Goal: Transaction & Acquisition: Purchase product/service

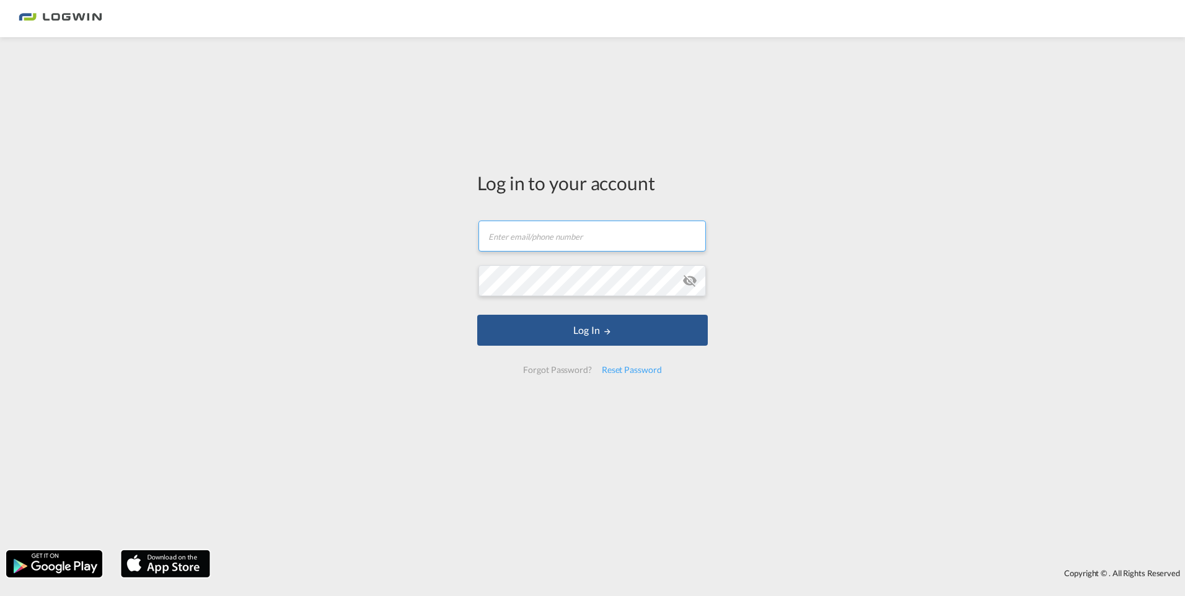
type input "[PERSON_NAME][EMAIL_ADDRESS][PERSON_NAME][DOMAIN_NAME]"
click at [614, 349] on form "[PERSON_NAME][EMAIL_ADDRESS][PERSON_NAME][DOMAIN_NAME] Email field is required …" at bounding box center [592, 297] width 231 height 178
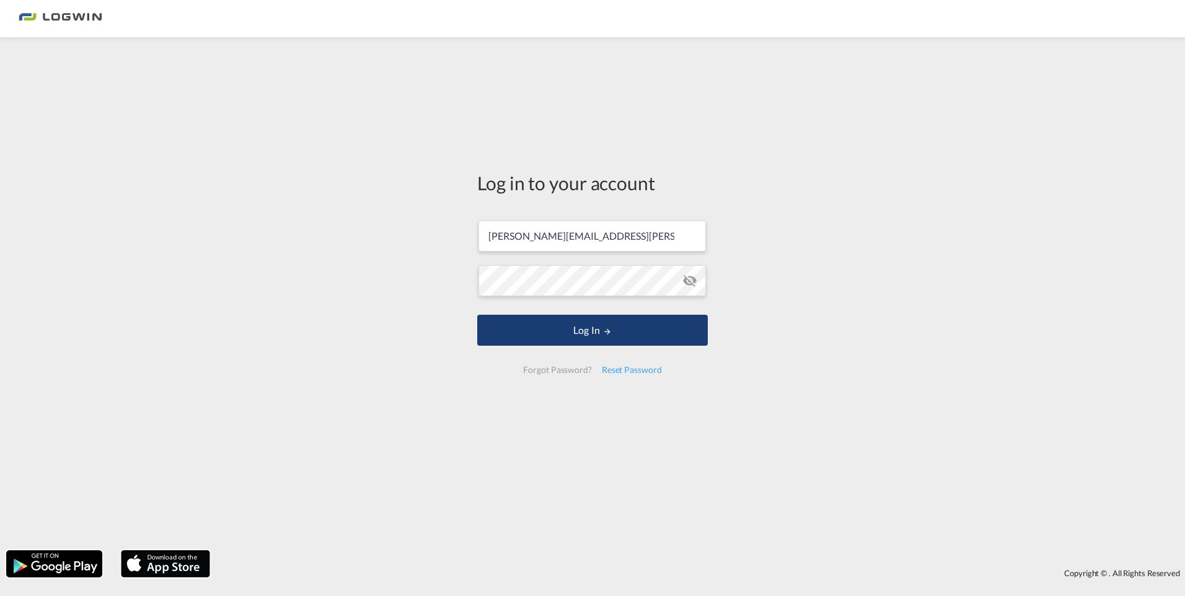
click at [586, 325] on button "Log In" at bounding box center [592, 330] width 231 height 31
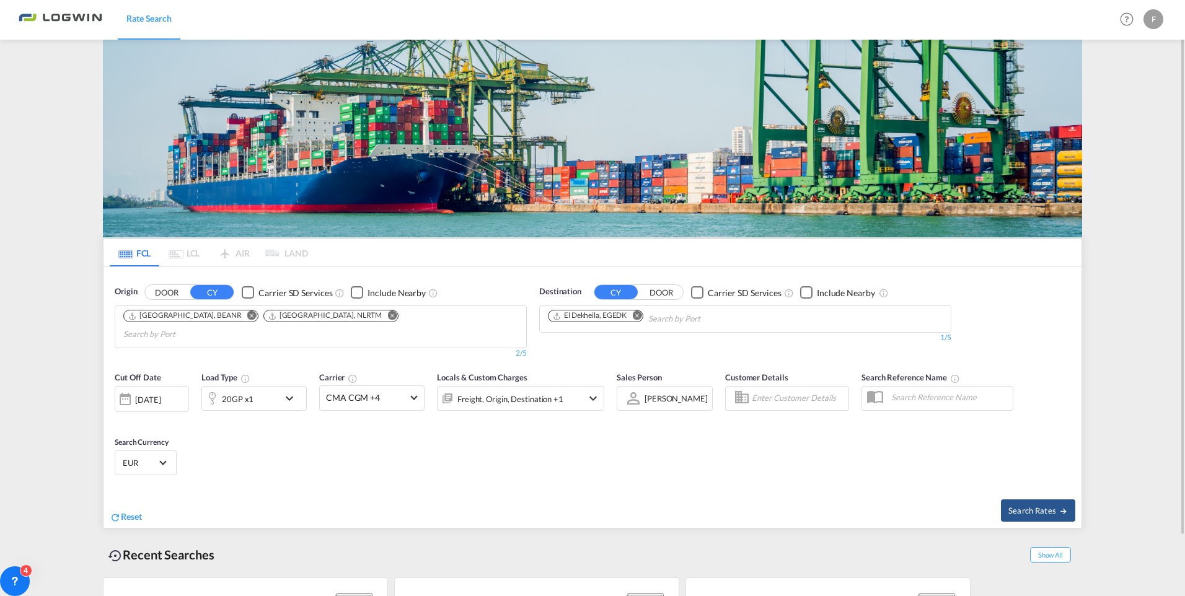
click at [641, 314] on md-icon "Remove" at bounding box center [636, 315] width 9 height 9
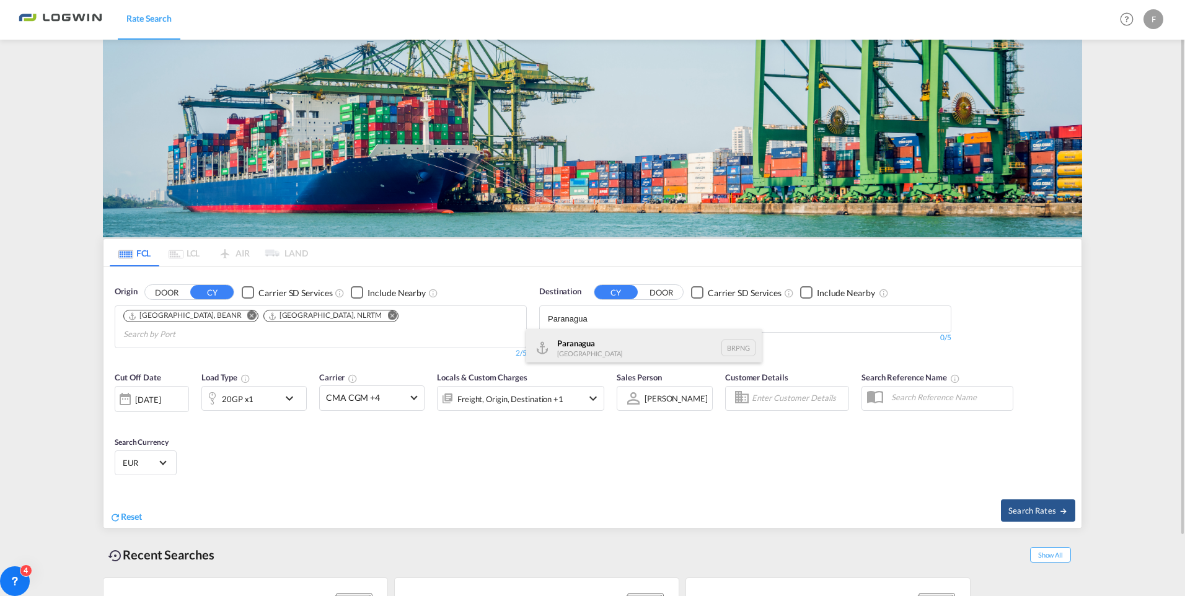
type input "Paranagua"
click at [568, 342] on div "Paranagua [GEOGRAPHIC_DATA] BRPNG" at bounding box center [644, 347] width 236 height 37
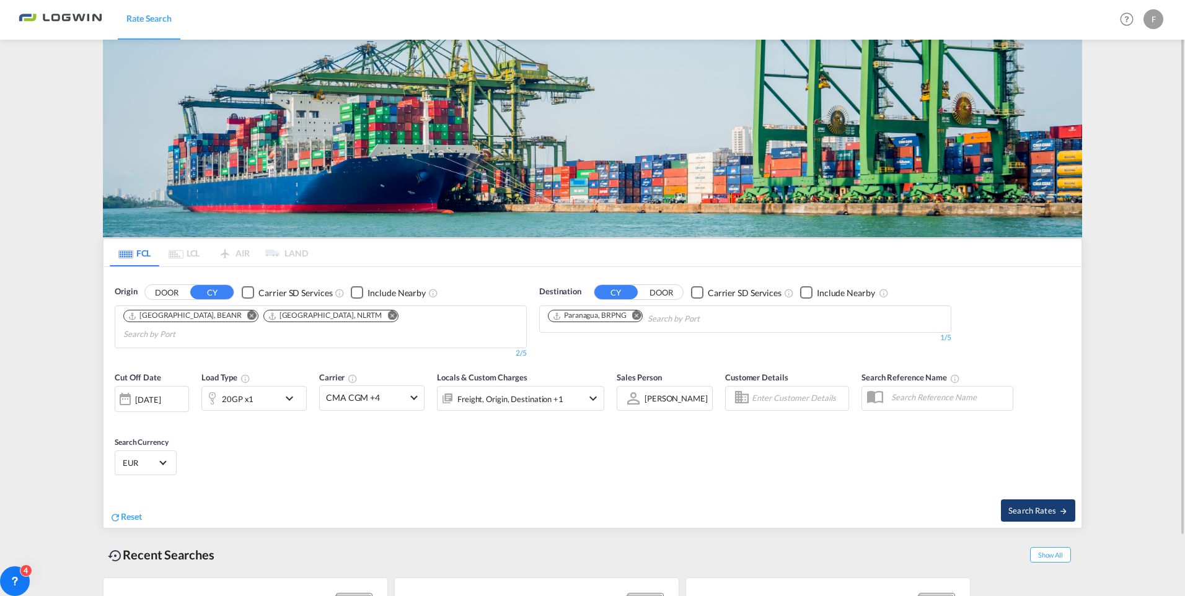
click at [1018, 506] on span "Search Rates" at bounding box center [1039, 511] width 60 height 10
type input "BEANR,NLRTM to BRPNG / [DATE]"
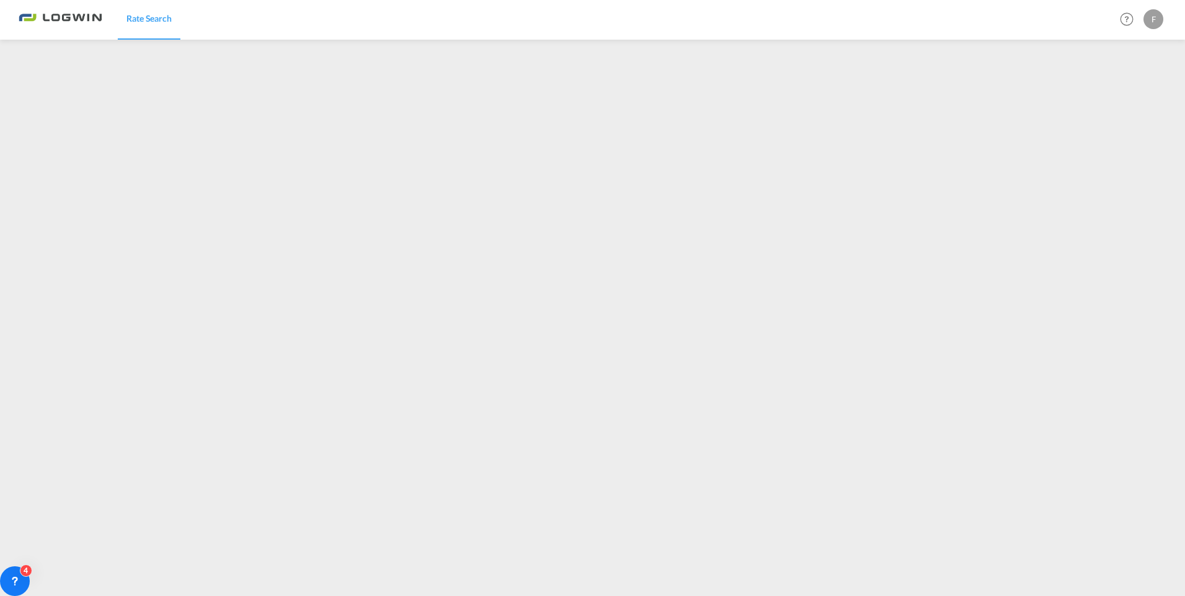
click at [1154, 15] on div "F" at bounding box center [1154, 19] width 20 height 20
click at [1119, 95] on button "Logout" at bounding box center [1139, 94] width 81 height 25
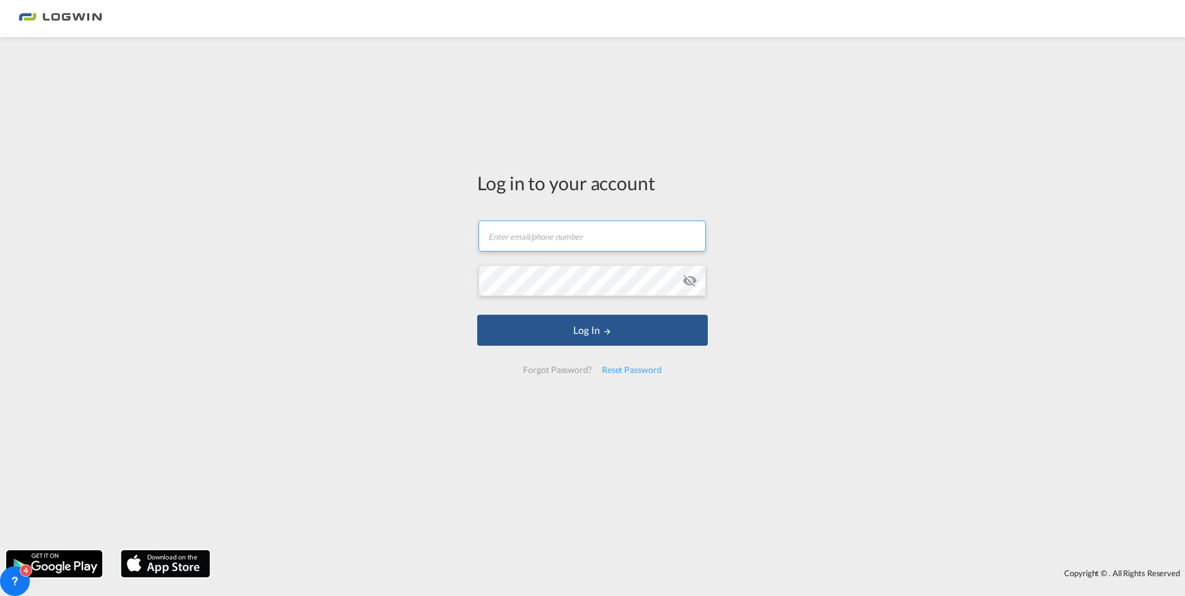
type input "[PERSON_NAME][EMAIL_ADDRESS][PERSON_NAME][DOMAIN_NAME]"
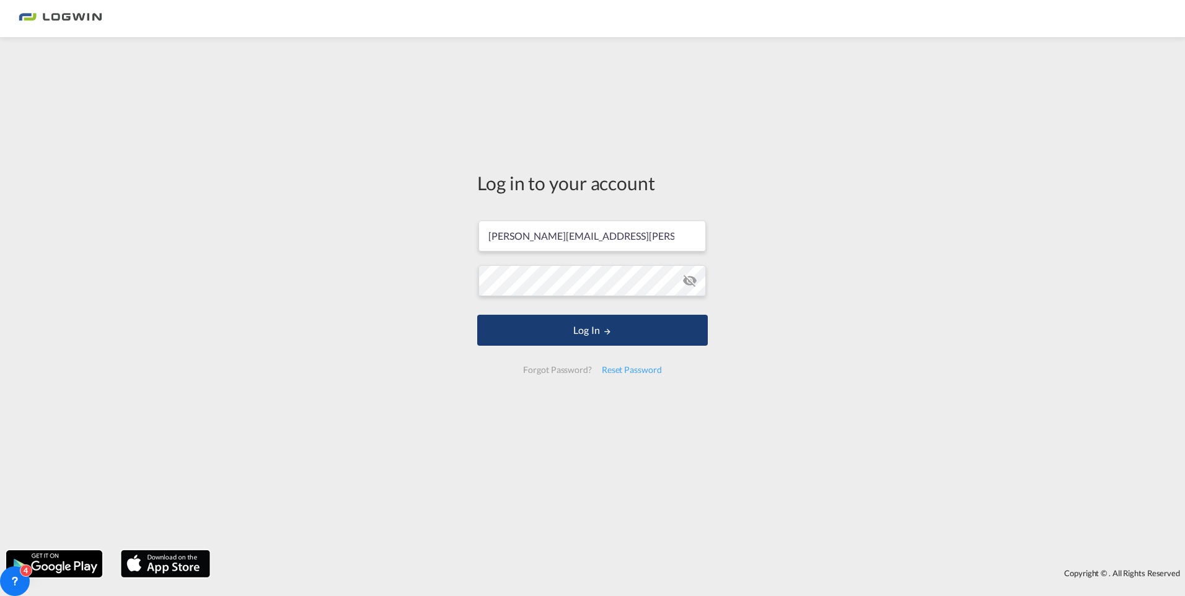
click at [580, 335] on button "Log In" at bounding box center [592, 330] width 231 height 31
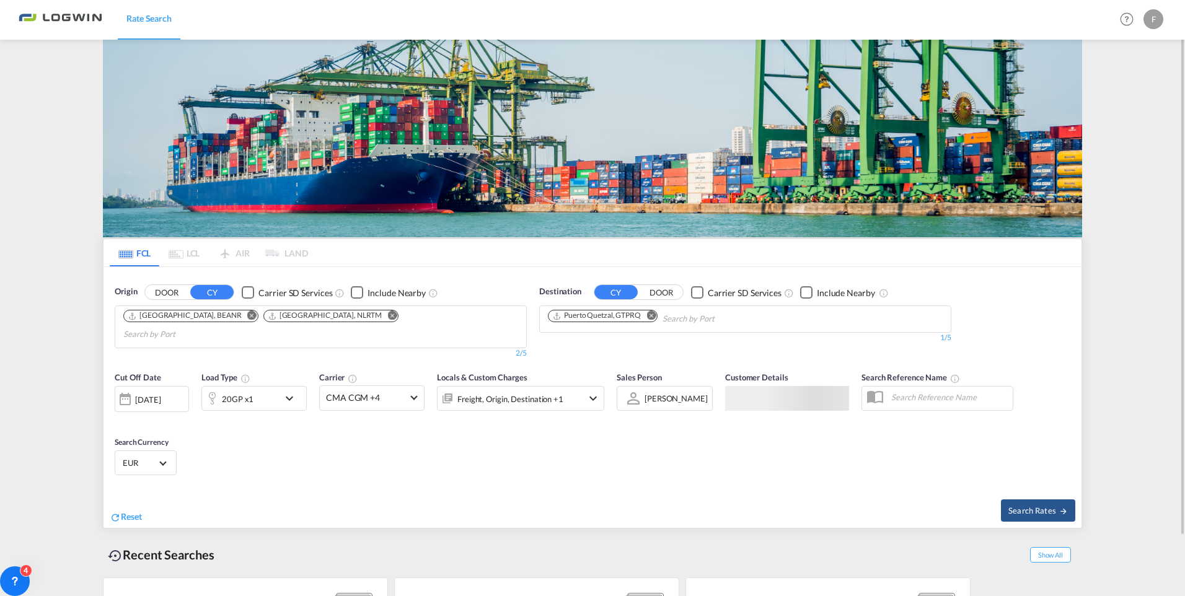
click at [165, 454] on md-select-value "EUR" at bounding box center [145, 462] width 48 height 17
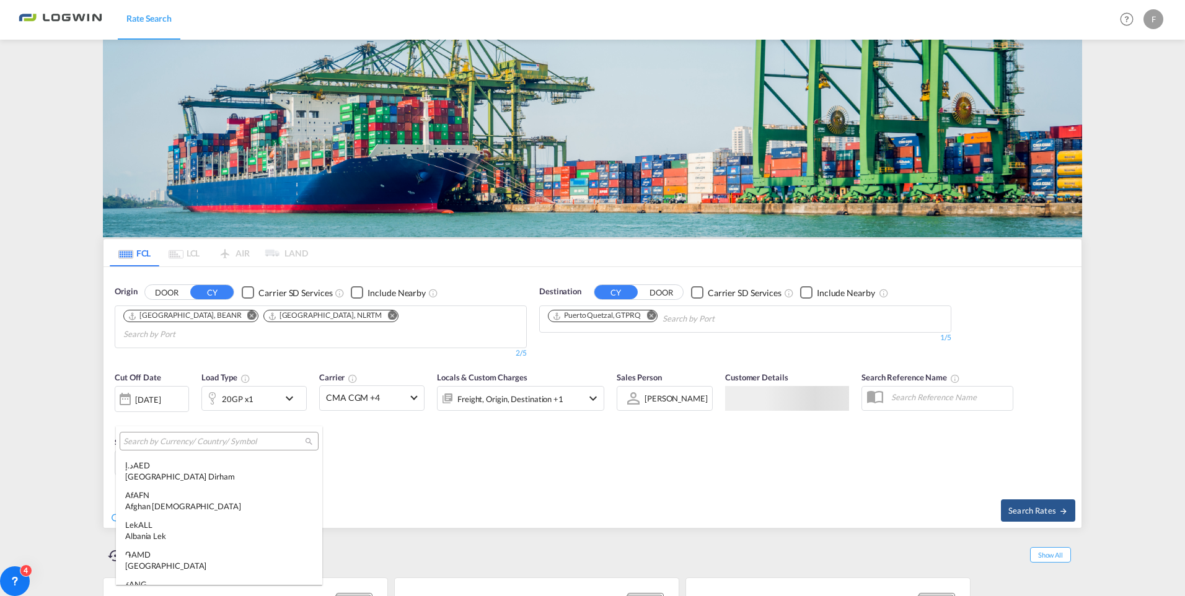
scroll to position [1245, 0]
click at [164, 440] on input "search" at bounding box center [214, 441] width 182 height 11
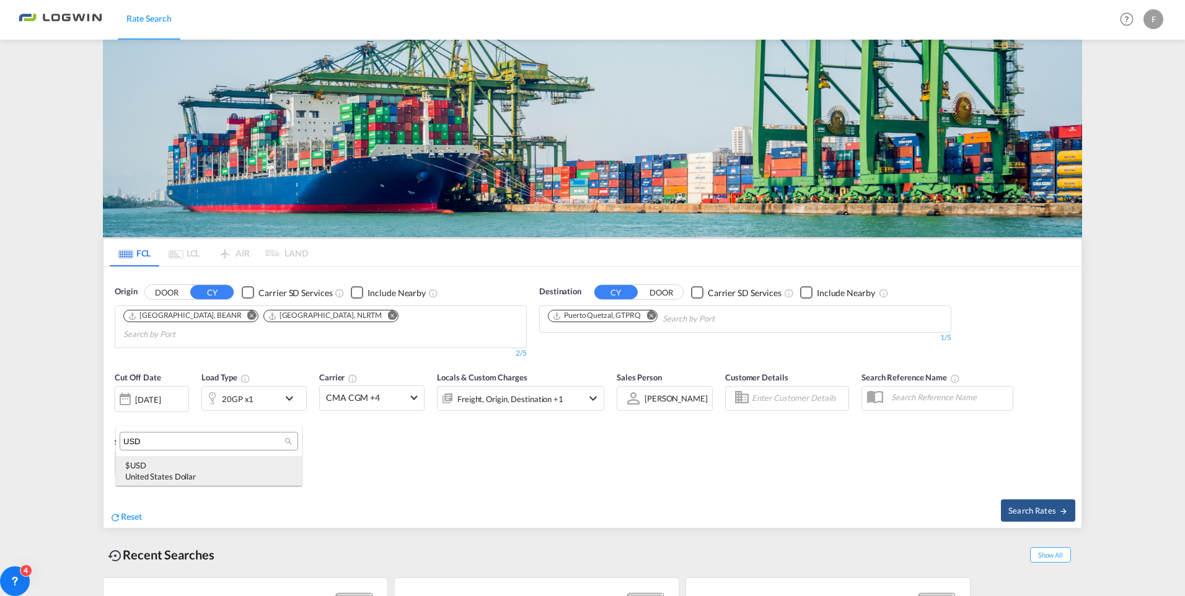
type input "USD"
click at [162, 469] on div "$ USD United States Dollar" at bounding box center [208, 471] width 167 height 22
click at [653, 318] on md-icon "Remove" at bounding box center [651, 315] width 9 height 9
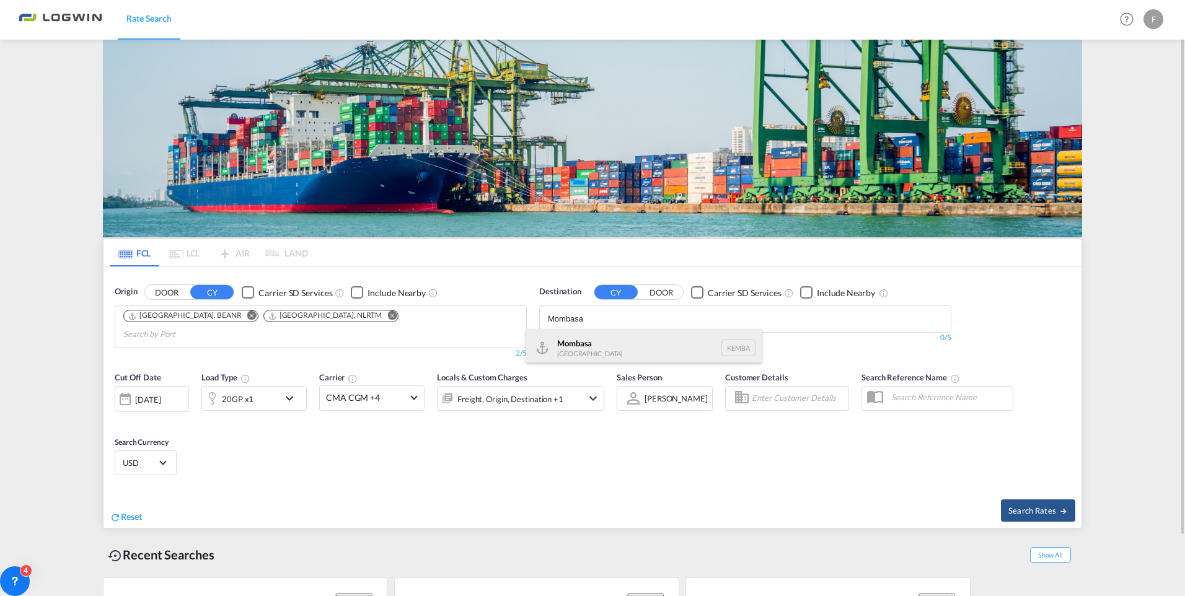
type input "Mombasa"
click at [589, 340] on div "Mombasa [GEOGRAPHIC_DATA] [GEOGRAPHIC_DATA]" at bounding box center [644, 347] width 236 height 37
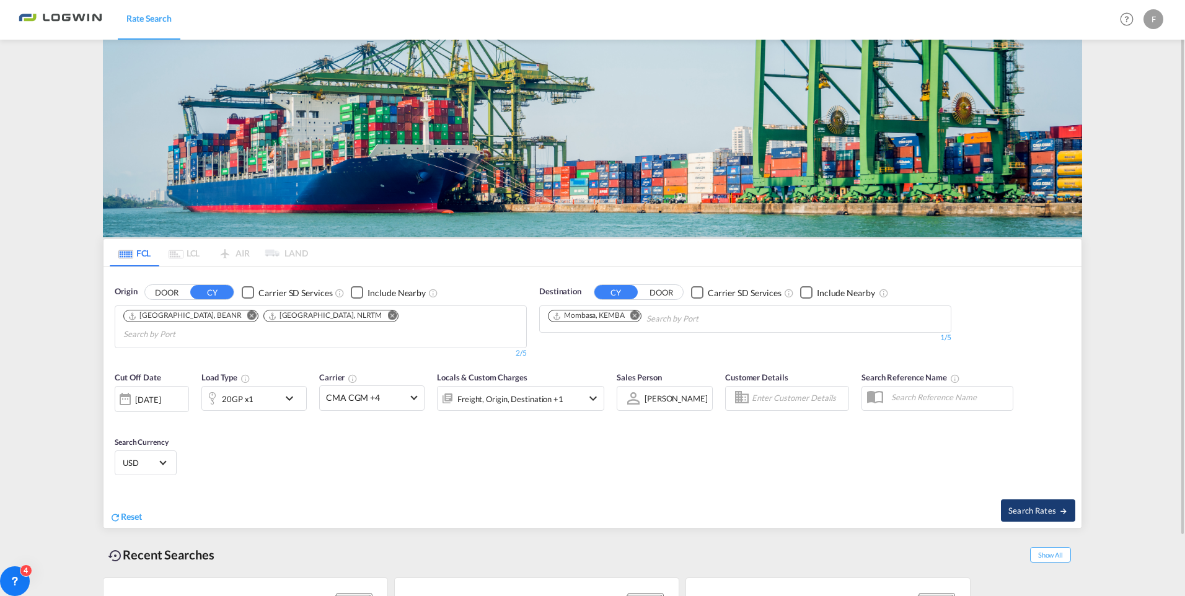
click at [1033, 506] on span "Search Rates" at bounding box center [1039, 511] width 60 height 10
type input "BEANR,NLRTM to KEMBA / [DATE]"
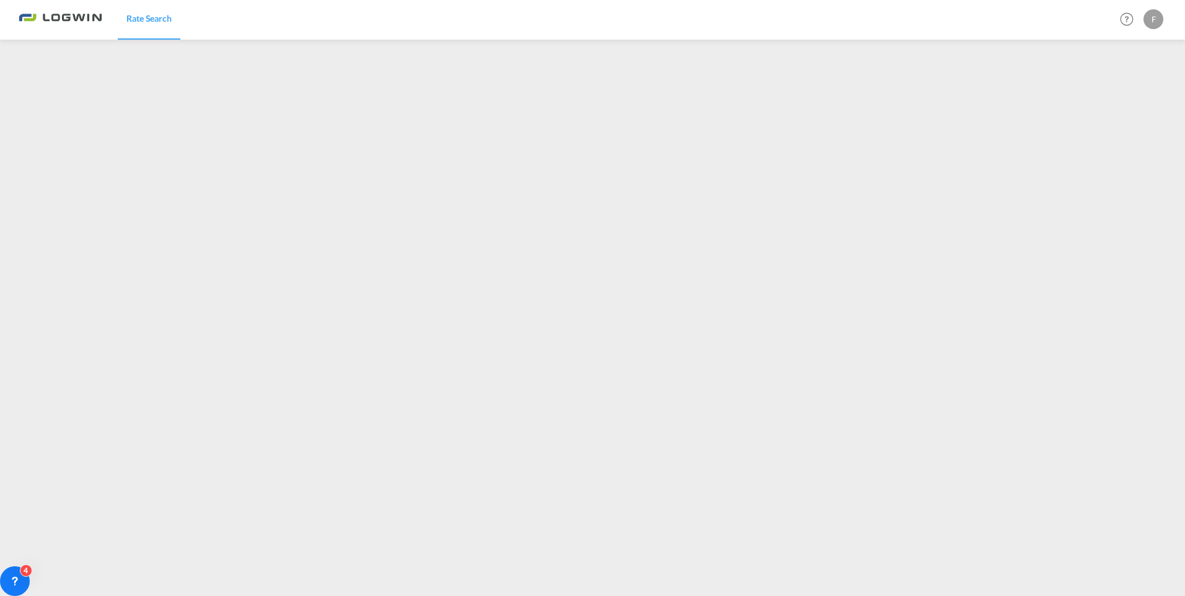
click at [1154, 23] on div "F" at bounding box center [1154, 19] width 20 height 20
drag, startPoint x: 1154, startPoint y: 23, endPoint x: 1122, endPoint y: 97, distance: 80.3
click at [1122, 97] on button "Logout" at bounding box center [1139, 94] width 81 height 25
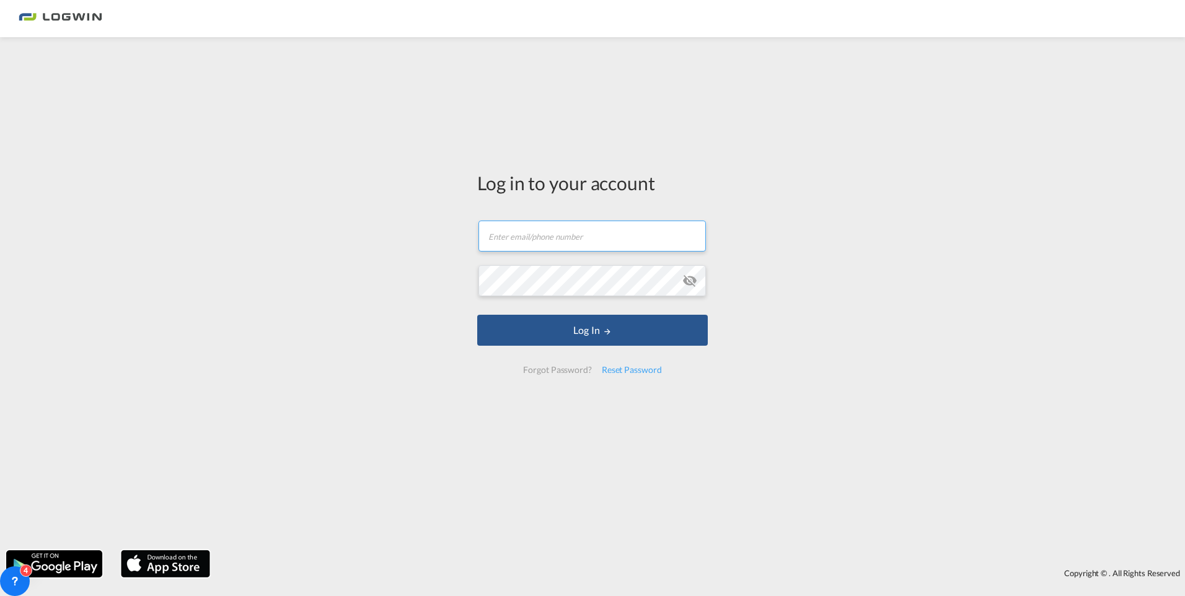
type input "[PERSON_NAME][EMAIL_ADDRESS][PERSON_NAME][DOMAIN_NAME]"
